Goal: Find specific page/section: Find specific page/section

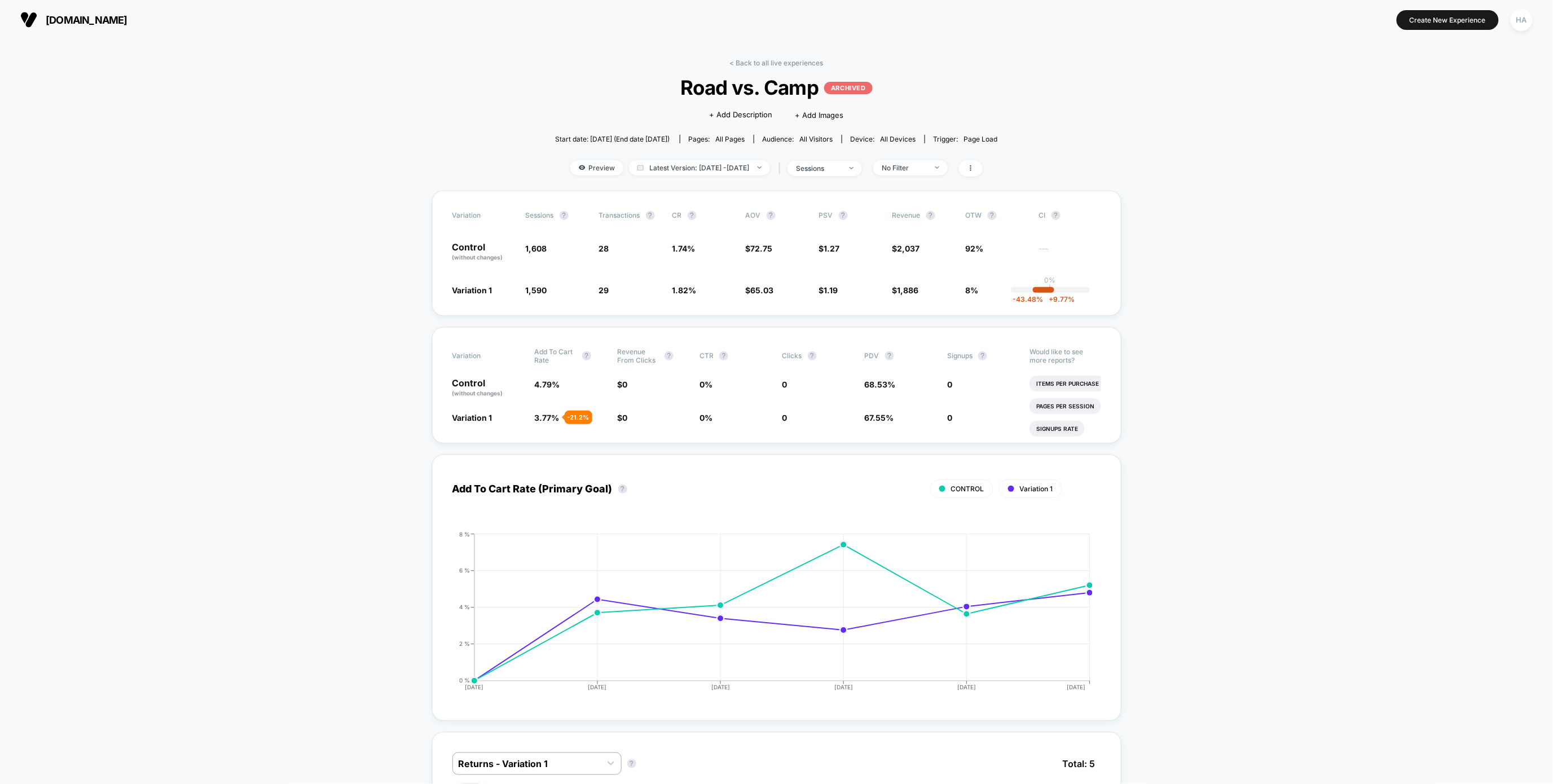
click at [751, 60] on link "< Back to all live experiences" at bounding box center [776, 62] width 94 height 9
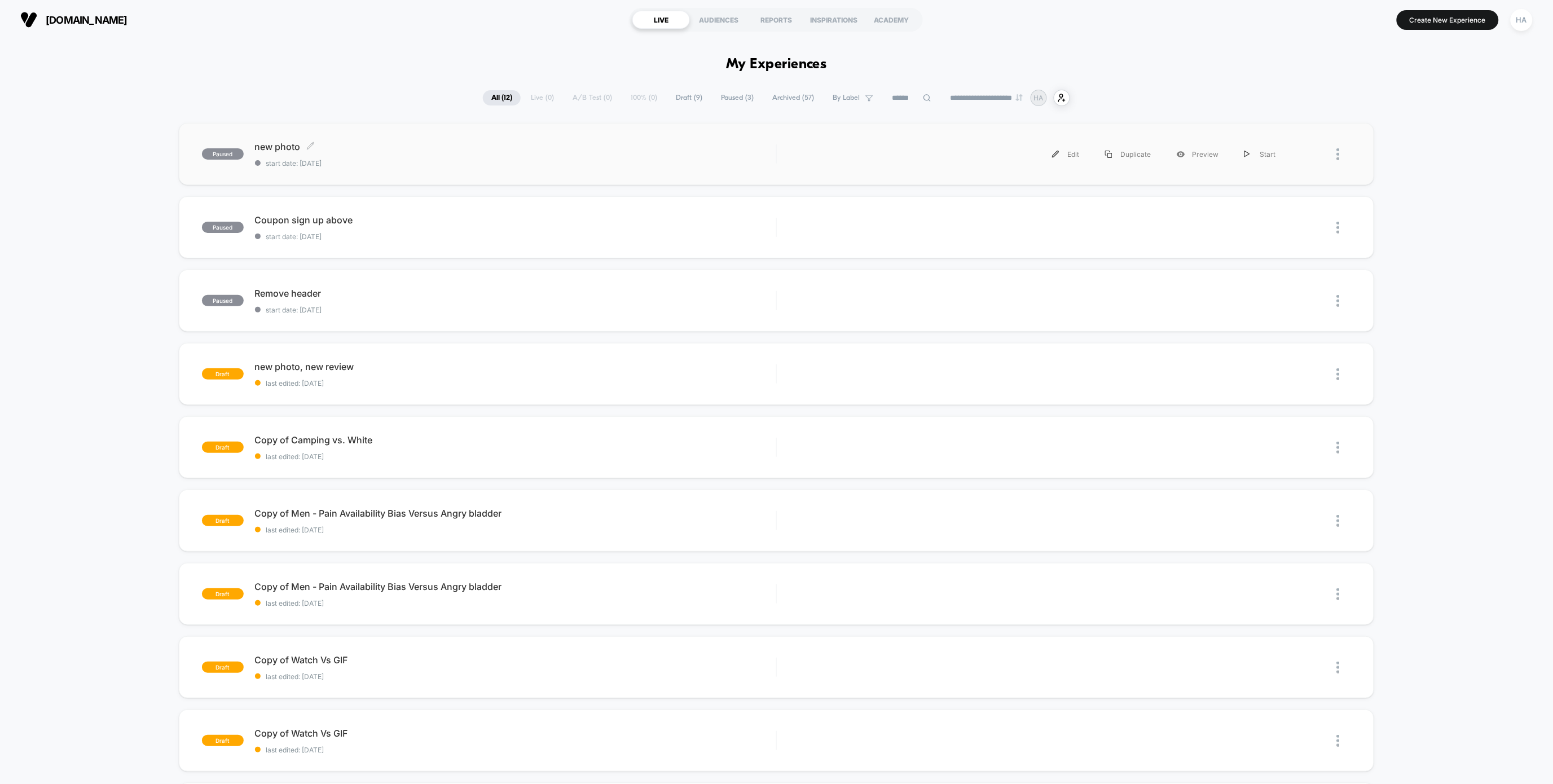
click at [311, 155] on div "new photo Click to edit experience details Click to edit experience details sta…" at bounding box center [515, 154] width 521 height 26
